Goal: Task Accomplishment & Management: Manage account settings

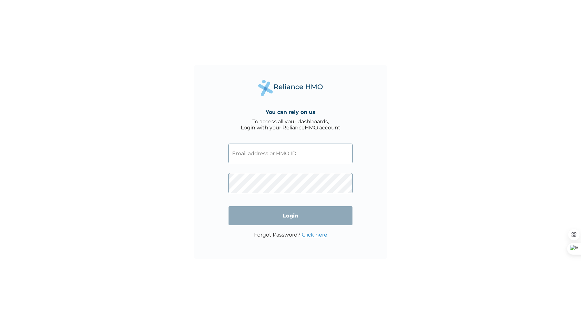
type input "[EMAIL_ADDRESS][DOMAIN_NAME]"
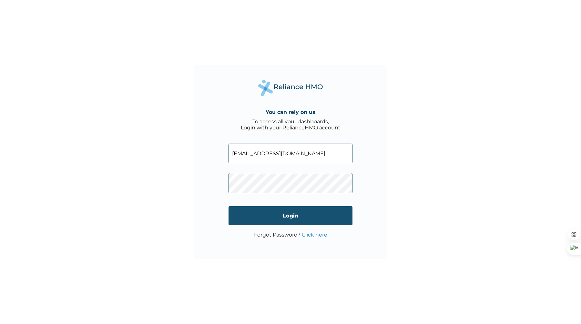
click at [310, 221] on input "Login" at bounding box center [291, 215] width 124 height 19
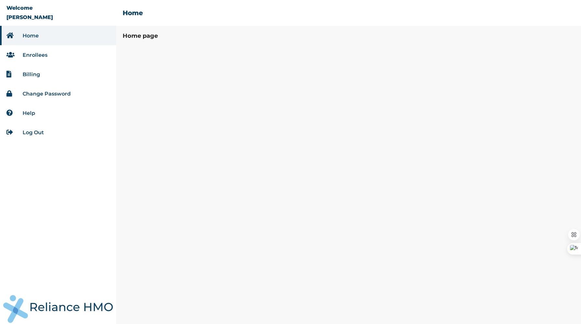
click at [25, 73] on link "Billing" at bounding box center [31, 74] width 17 height 6
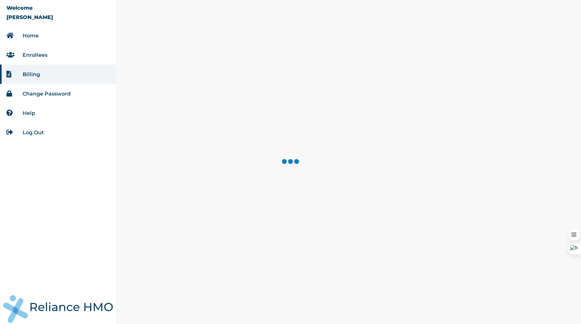
click at [32, 55] on link "Enrollees" at bounding box center [35, 55] width 25 height 6
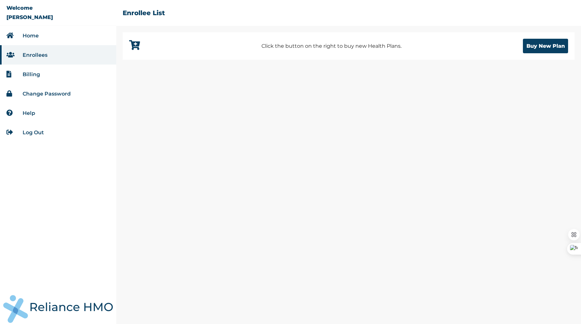
click at [41, 36] on li "Home" at bounding box center [58, 35] width 116 height 19
click at [26, 36] on link "Home" at bounding box center [31, 36] width 16 height 6
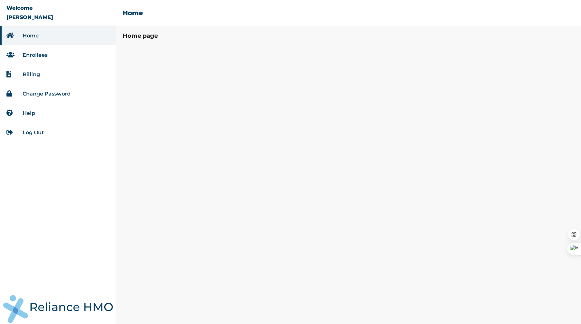
click at [25, 72] on link "Billing" at bounding box center [31, 74] width 17 height 6
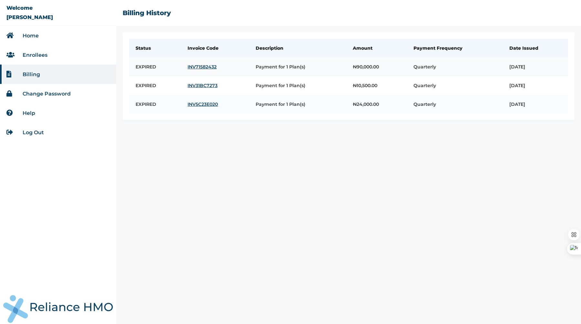
click at [195, 67] on link "INV71582432" at bounding box center [215, 67] width 55 height 6
